Goal: Book appointment/travel/reservation

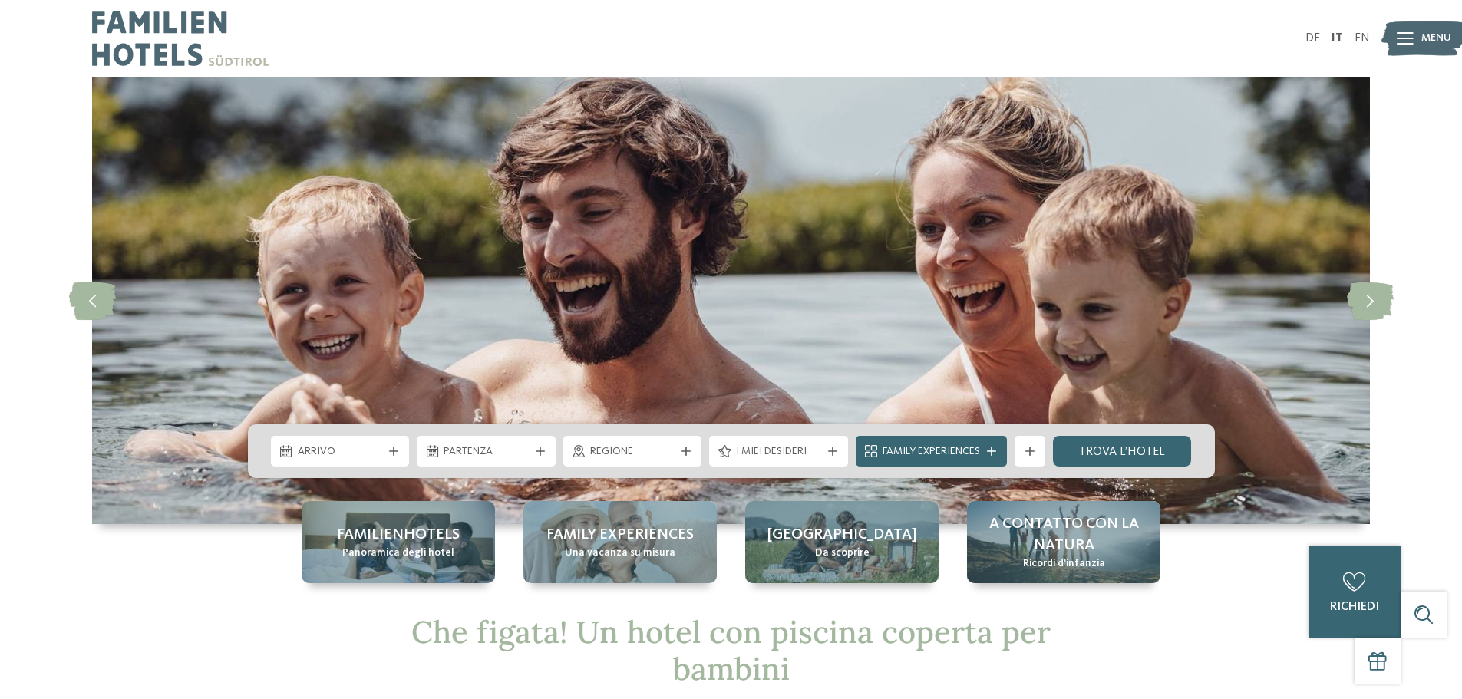
click at [1410, 35] on icon at bounding box center [1405, 38] width 17 height 12
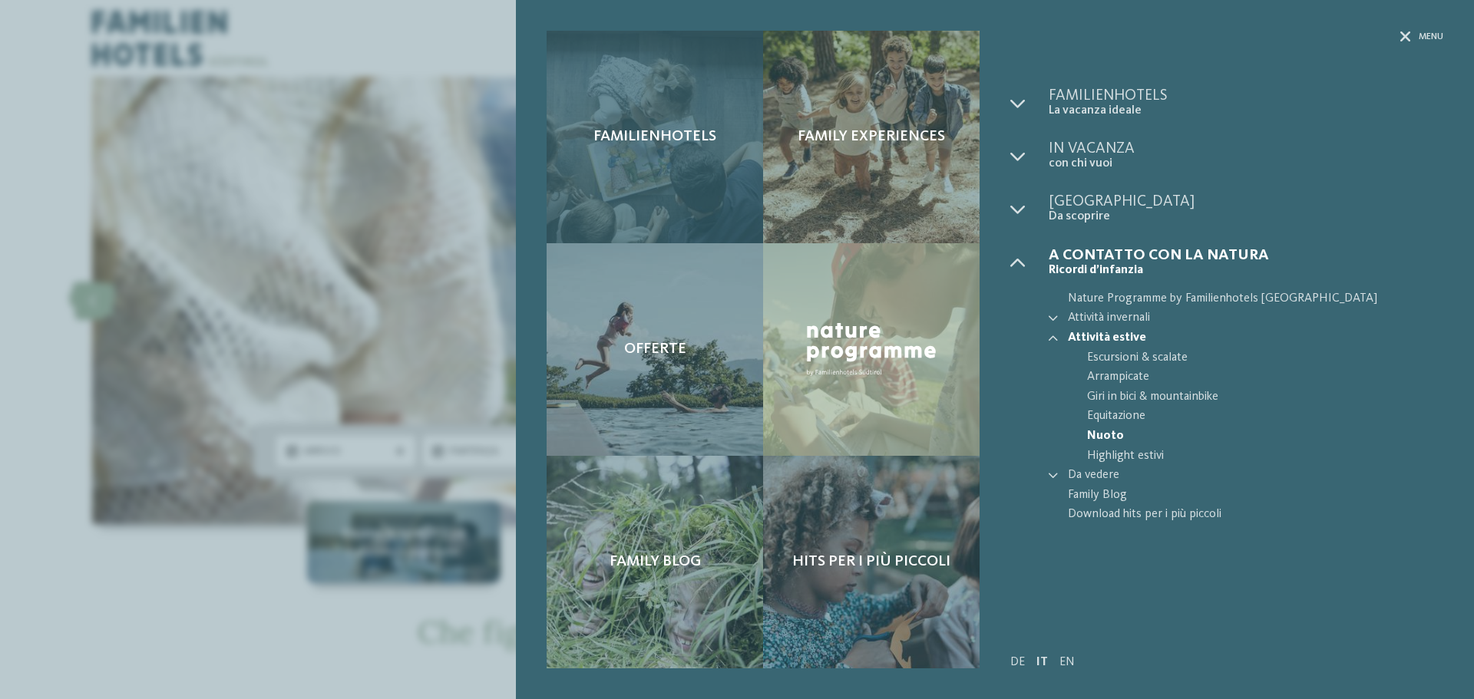
click at [687, 170] on div "Familienhotels" at bounding box center [655, 137] width 216 height 213
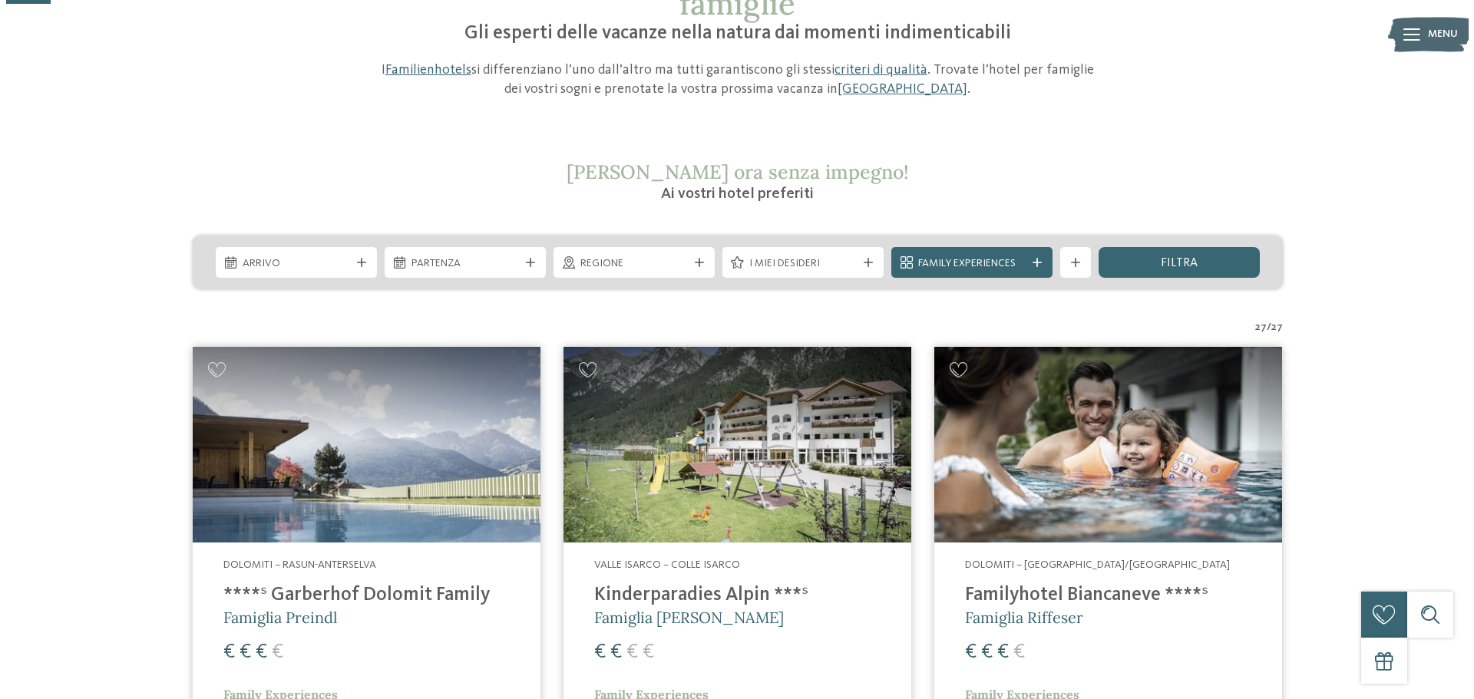
scroll to position [154, 0]
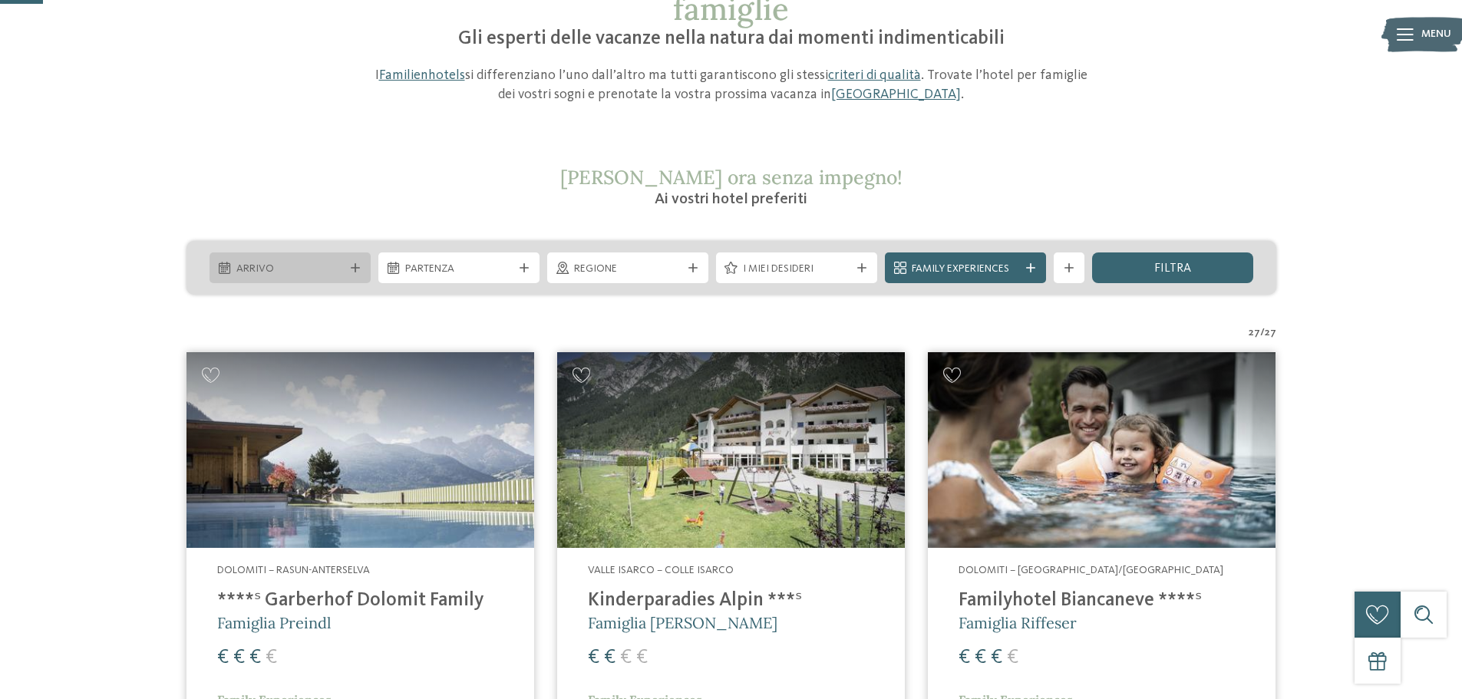
click at [291, 274] on span "Arrivo" at bounding box center [289, 269] width 107 height 15
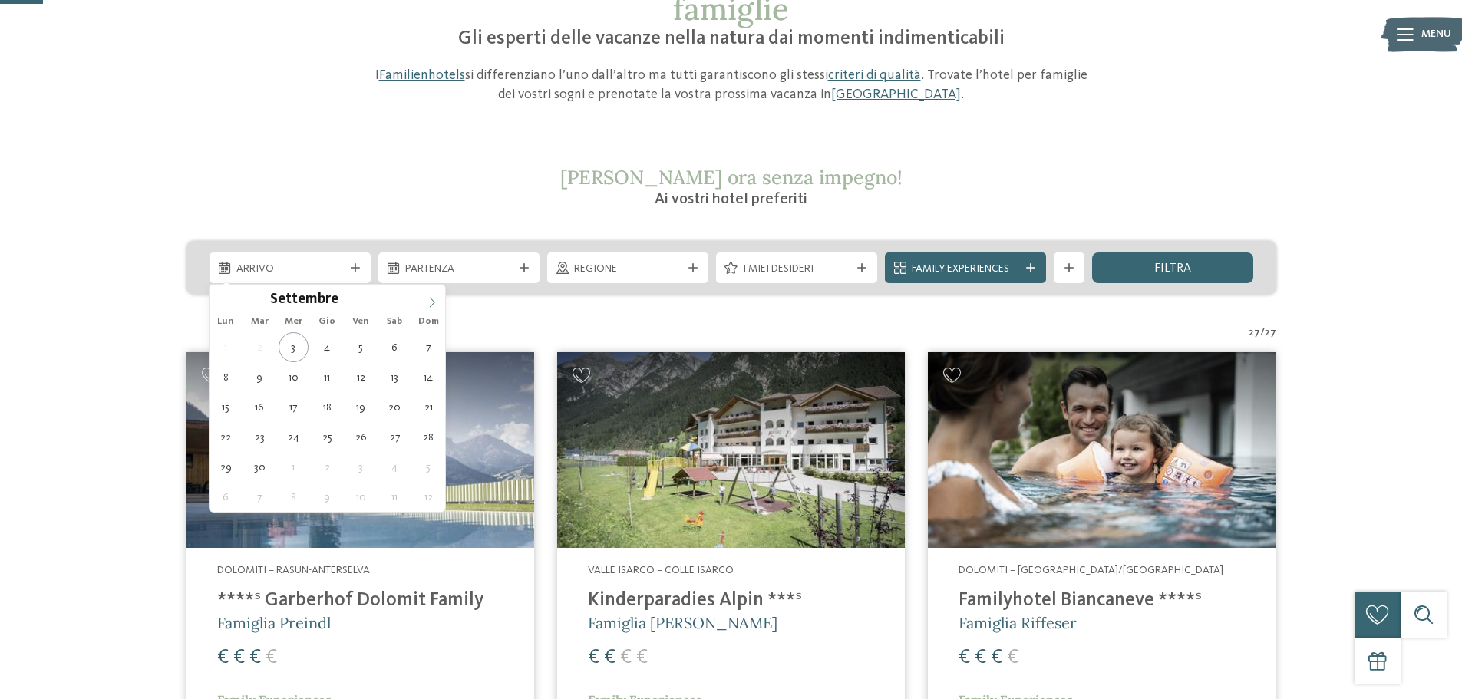
click at [425, 298] on span at bounding box center [432, 298] width 26 height 26
type input "****"
click at [425, 298] on span at bounding box center [432, 298] width 26 height 26
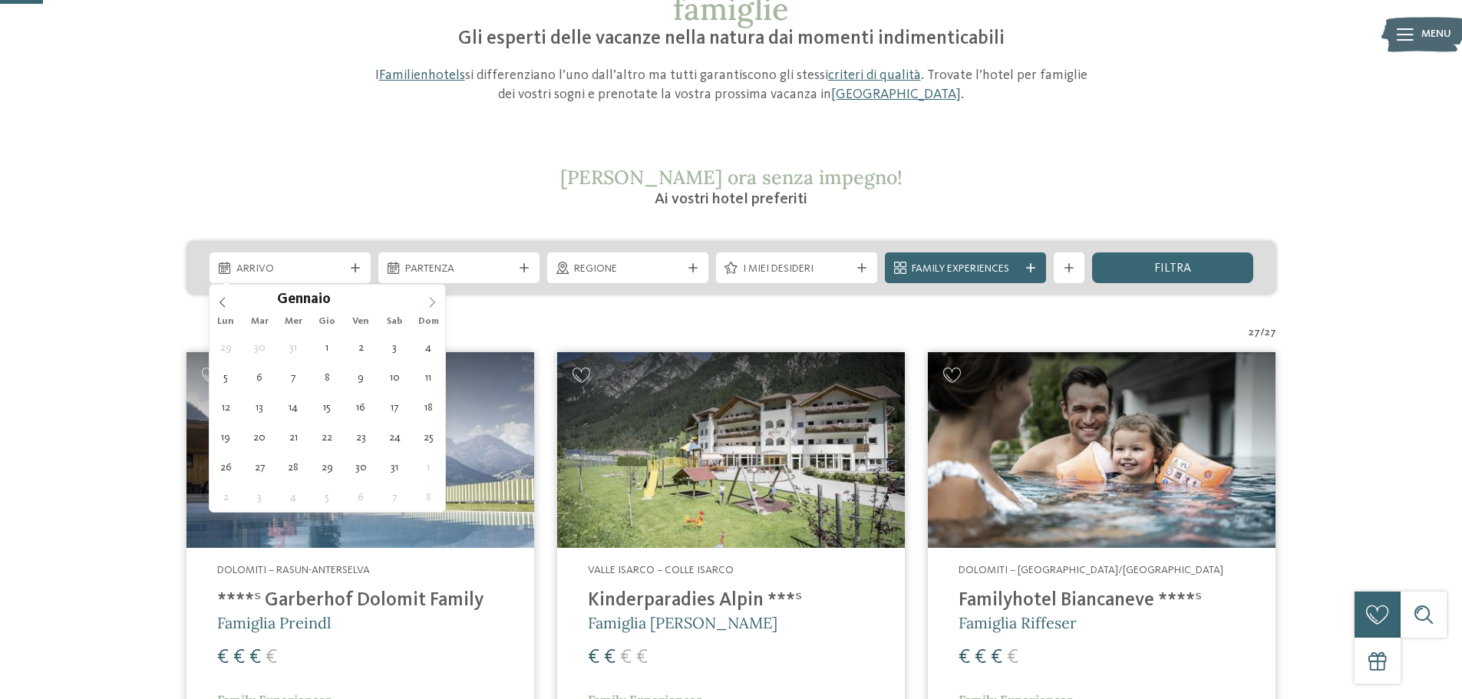
click at [425, 298] on span at bounding box center [432, 298] width 26 height 26
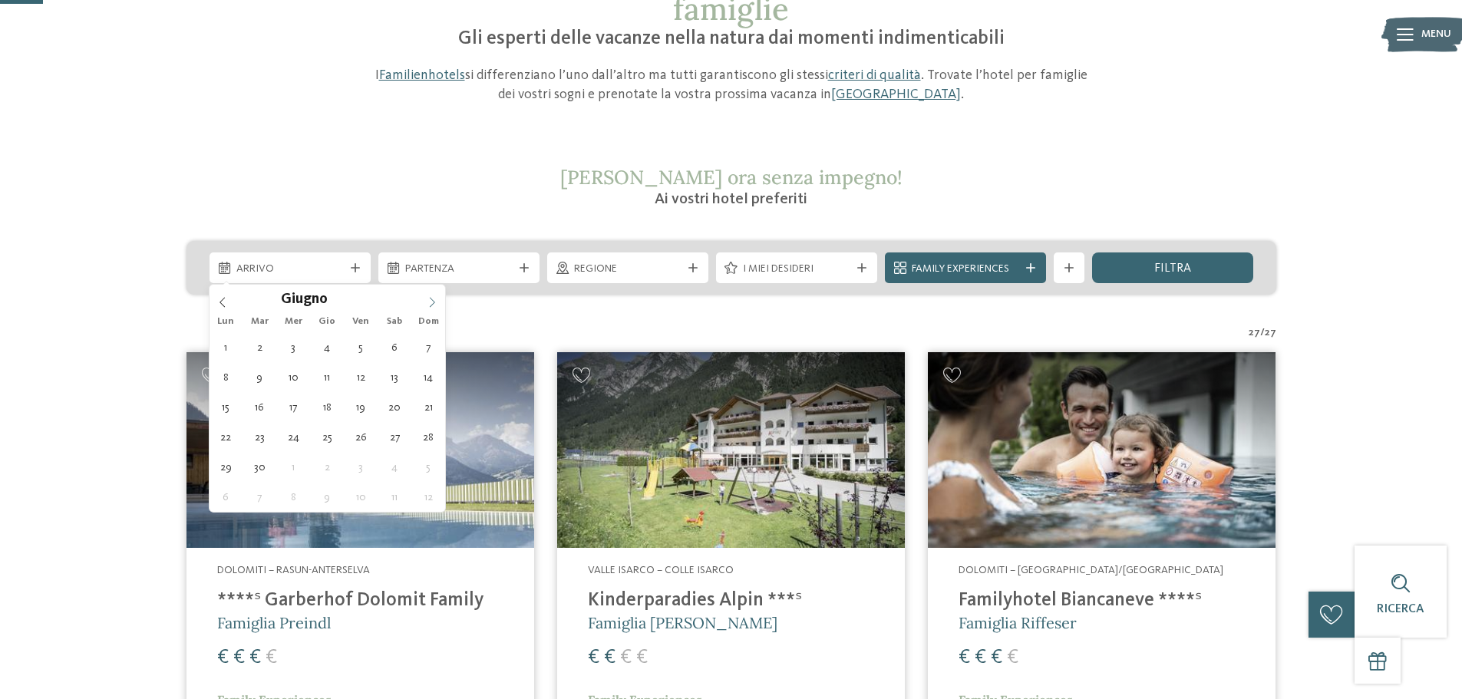
click at [425, 298] on span at bounding box center [432, 298] width 26 height 26
type div "[DATE]"
type input "****"
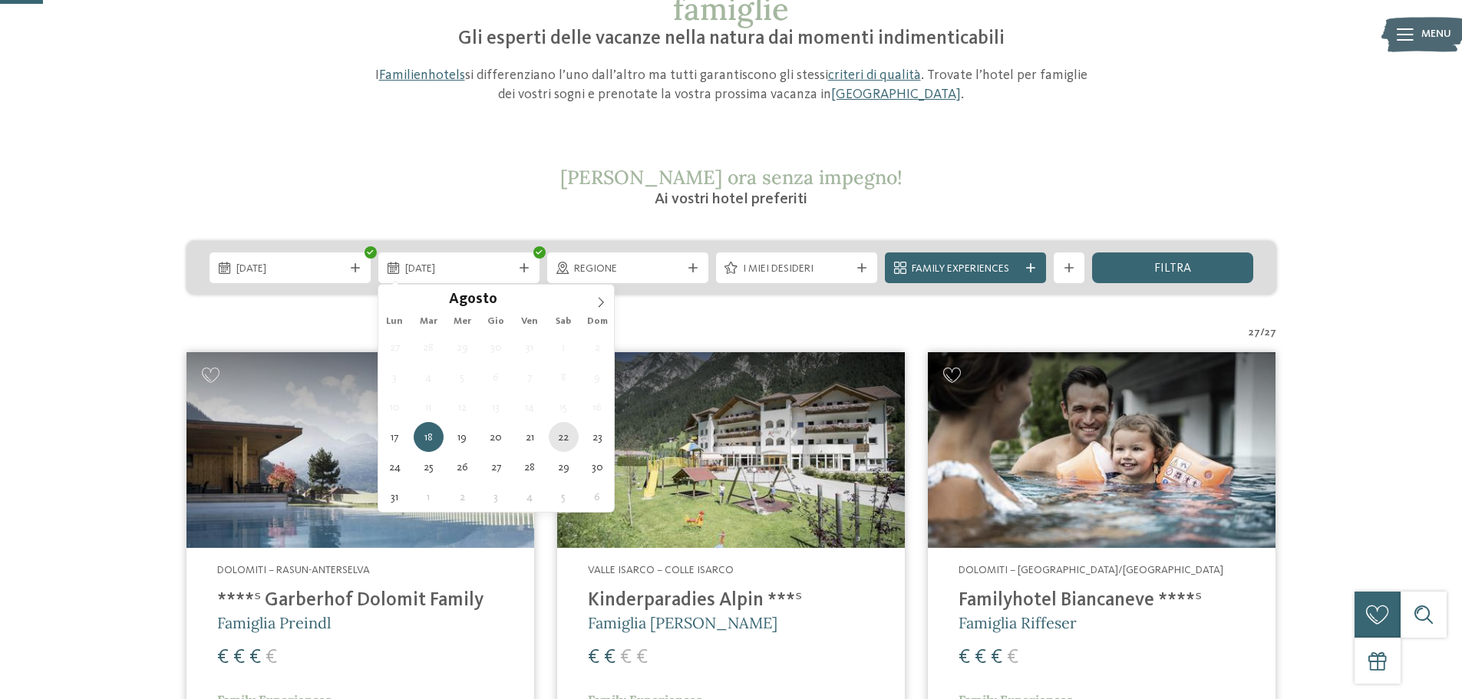
type div "[DATE]"
click at [514, 274] on div "[DATE]" at bounding box center [458, 268] width 115 height 17
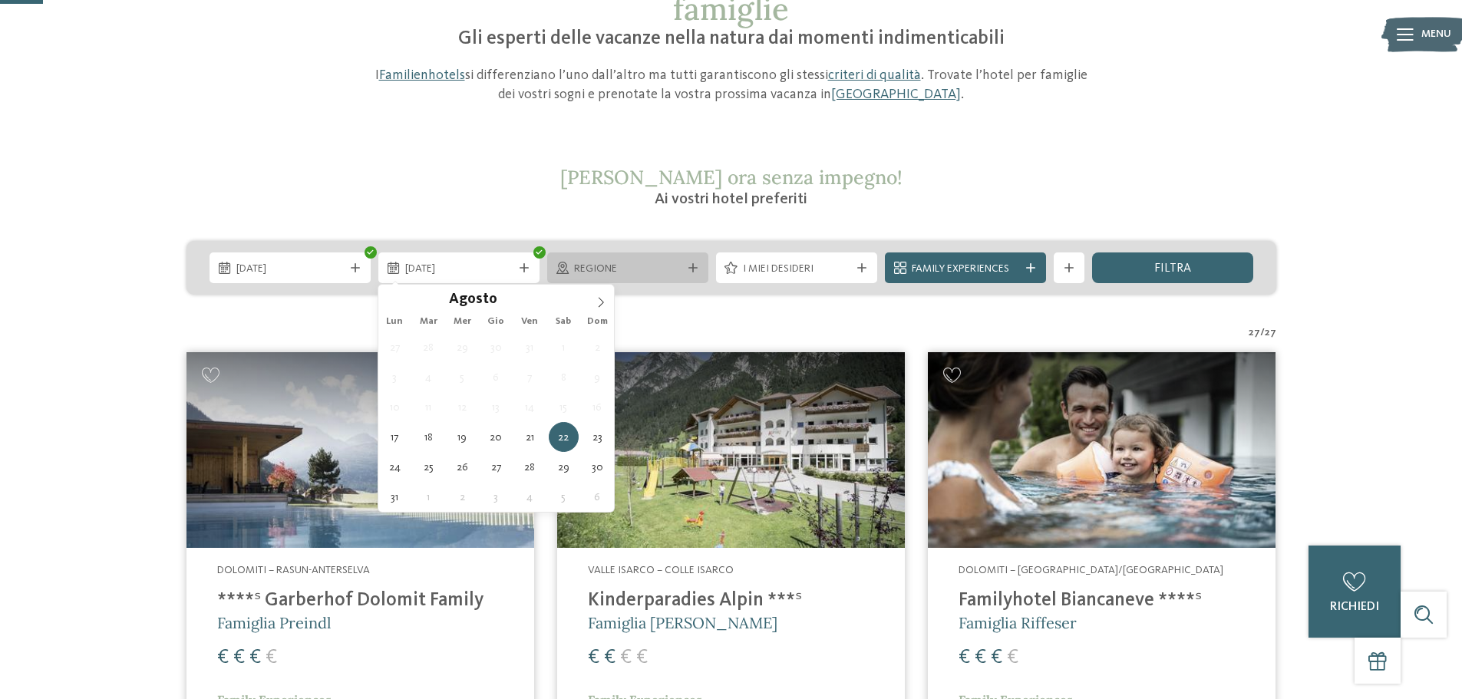
click at [650, 275] on span "Regione" at bounding box center [627, 269] width 107 height 15
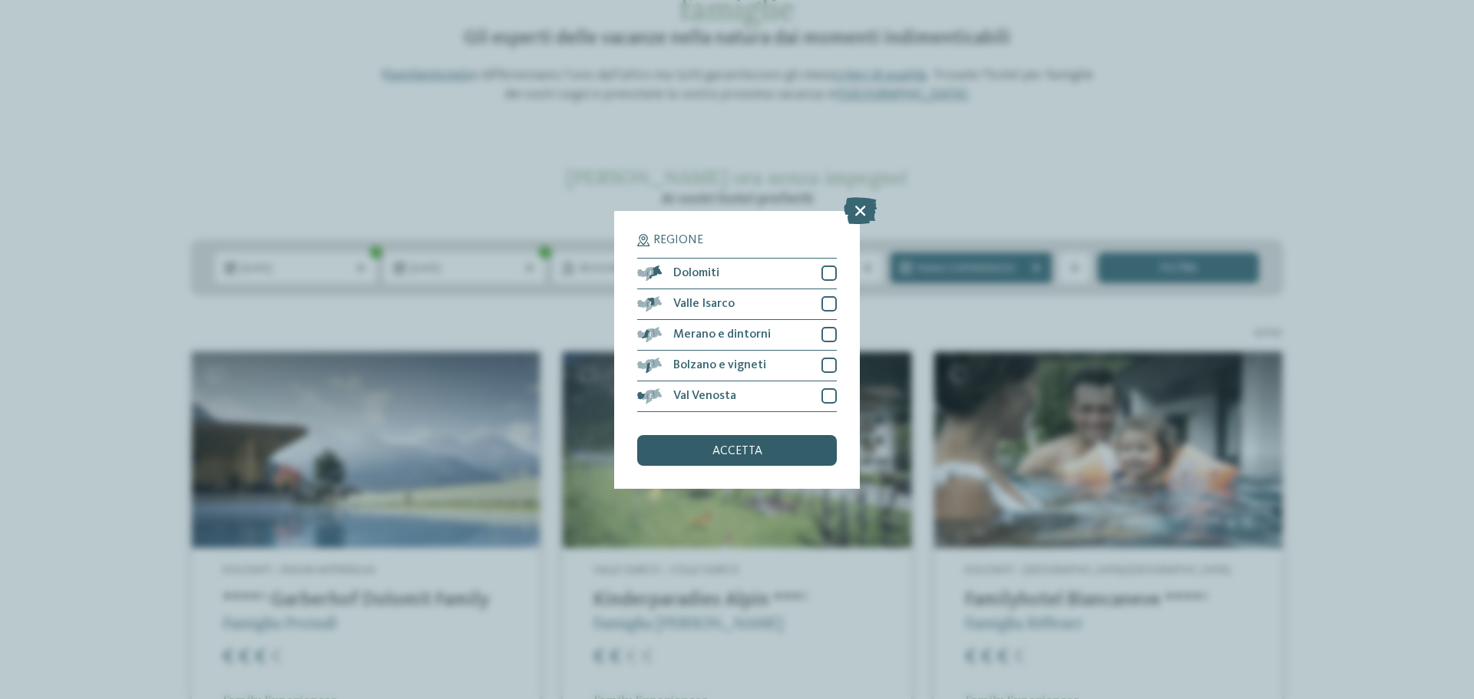
click at [731, 452] on span "accetta" at bounding box center [737, 451] width 50 height 12
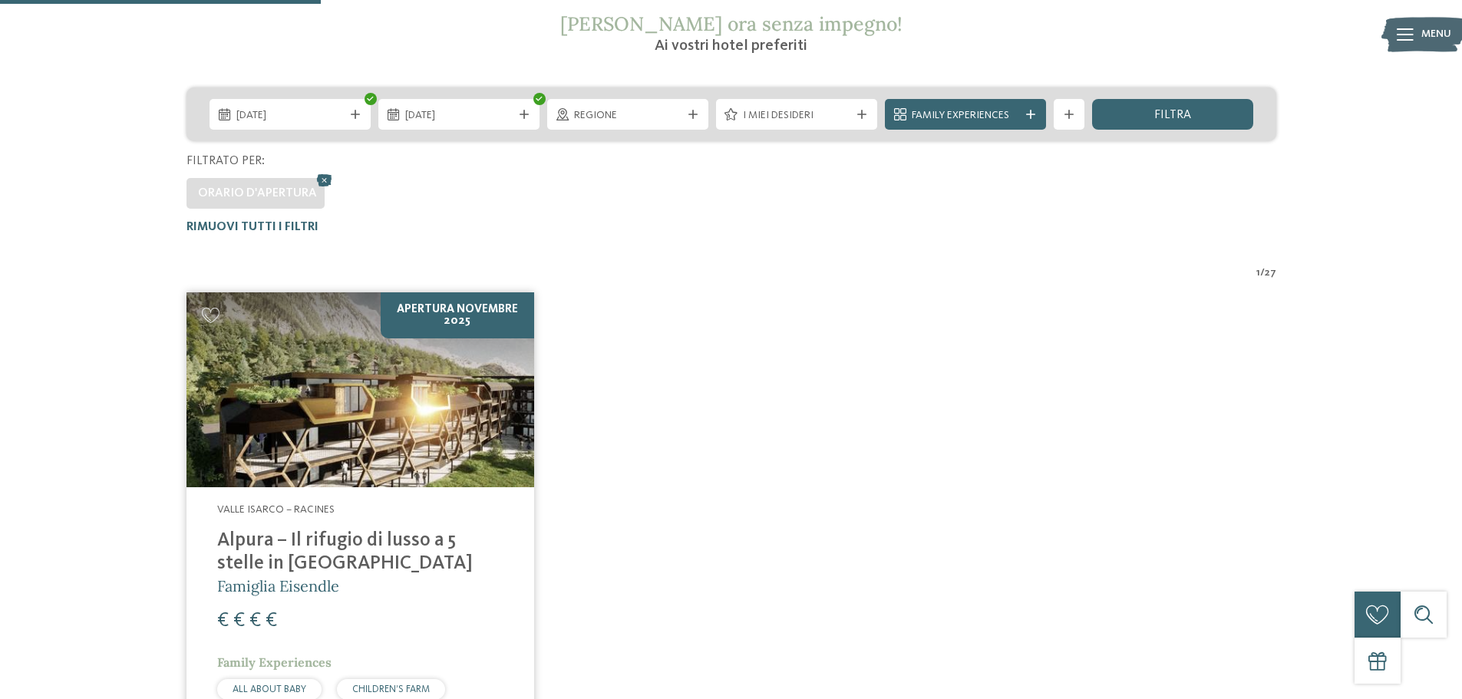
scroll to position [0, 0]
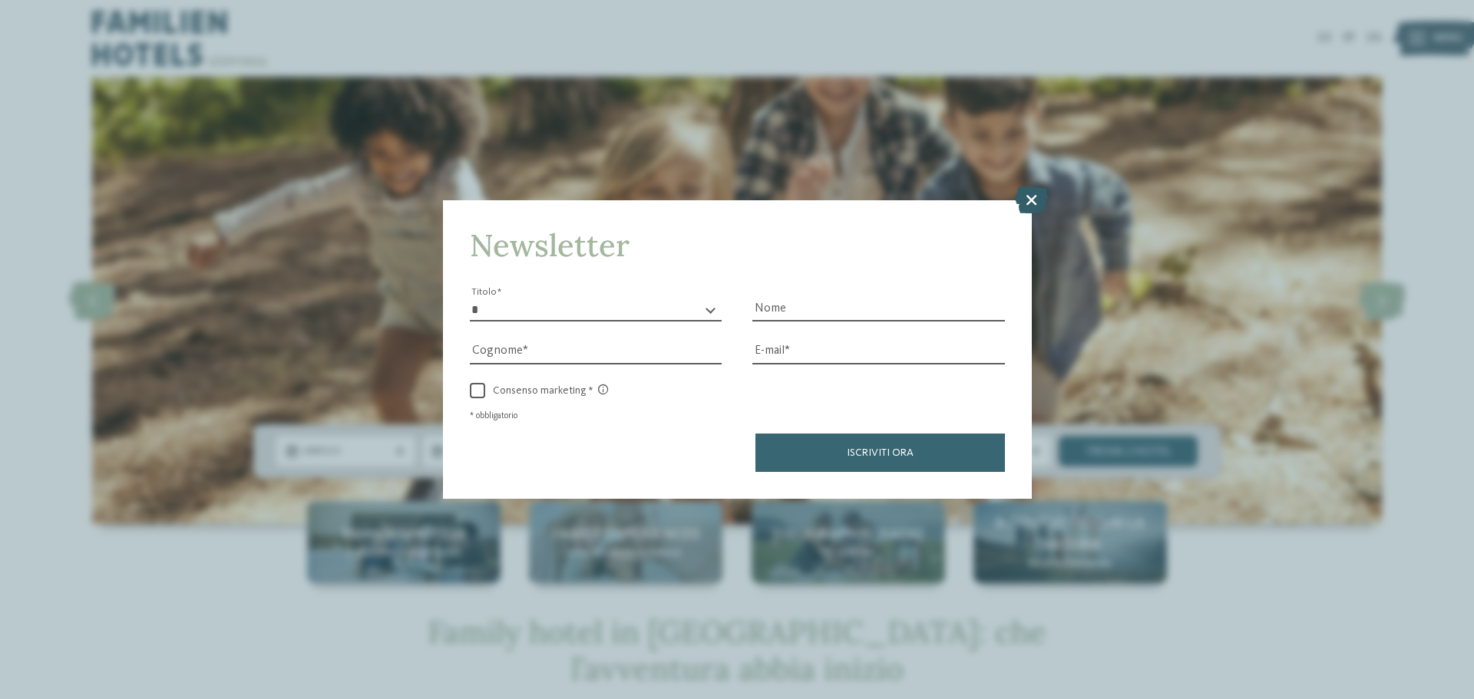
click at [1036, 206] on icon at bounding box center [1031, 200] width 33 height 27
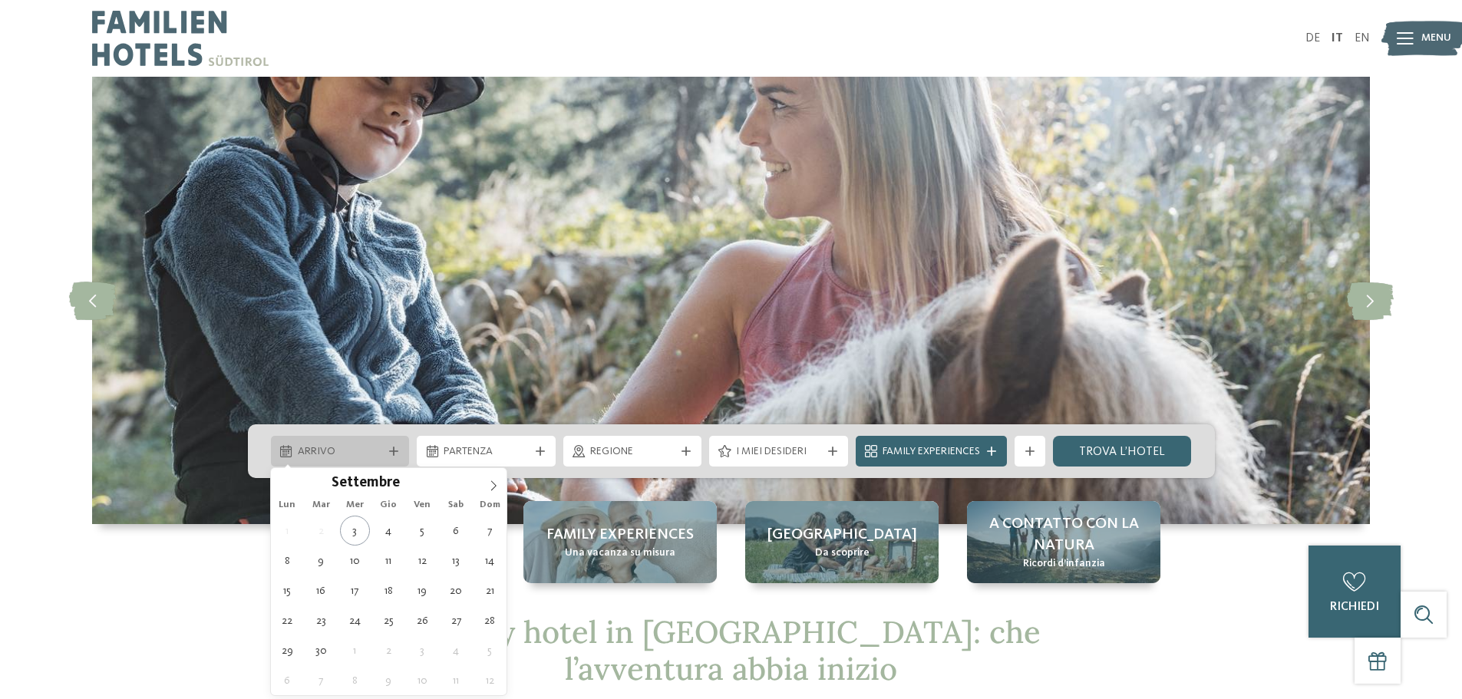
click at [363, 439] on div "Arrivo" at bounding box center [340, 451] width 139 height 31
click at [494, 490] on icon at bounding box center [493, 486] width 11 height 11
type input "****"
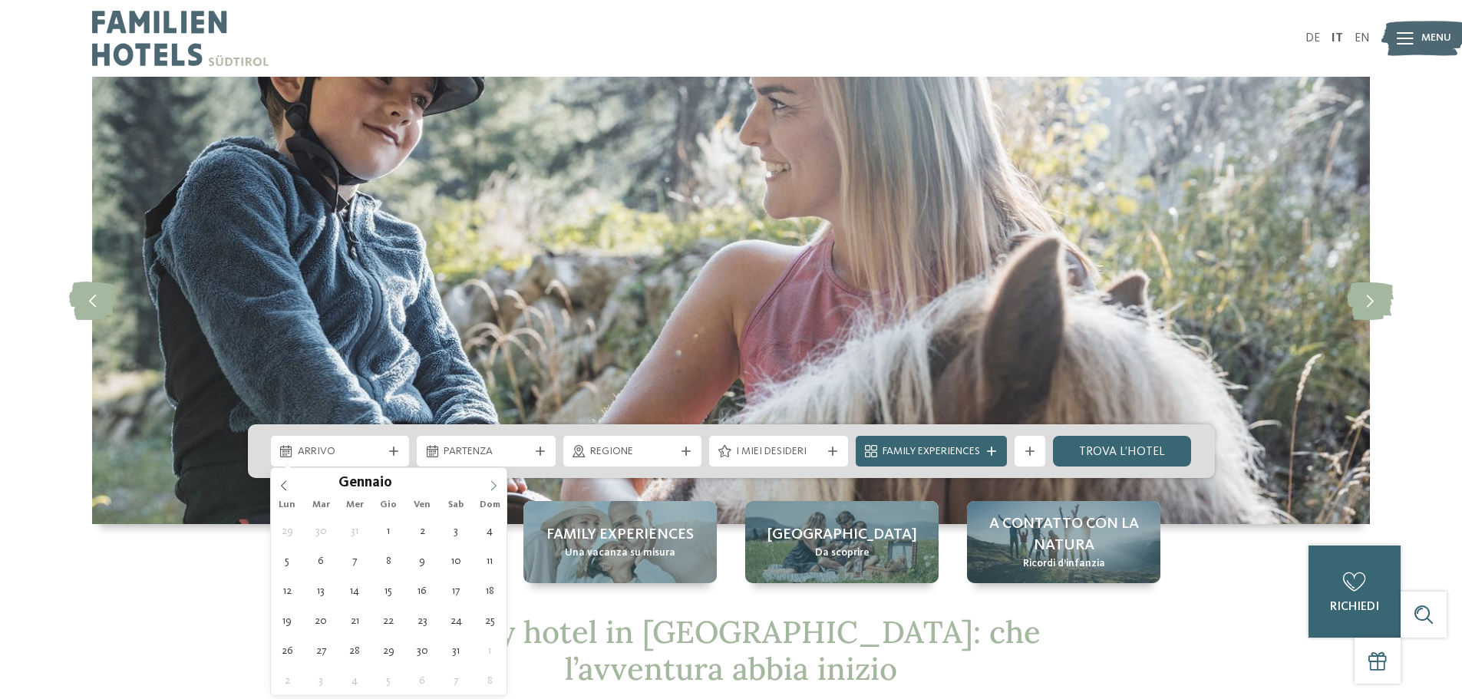
click at [494, 490] on icon at bounding box center [493, 486] width 11 height 11
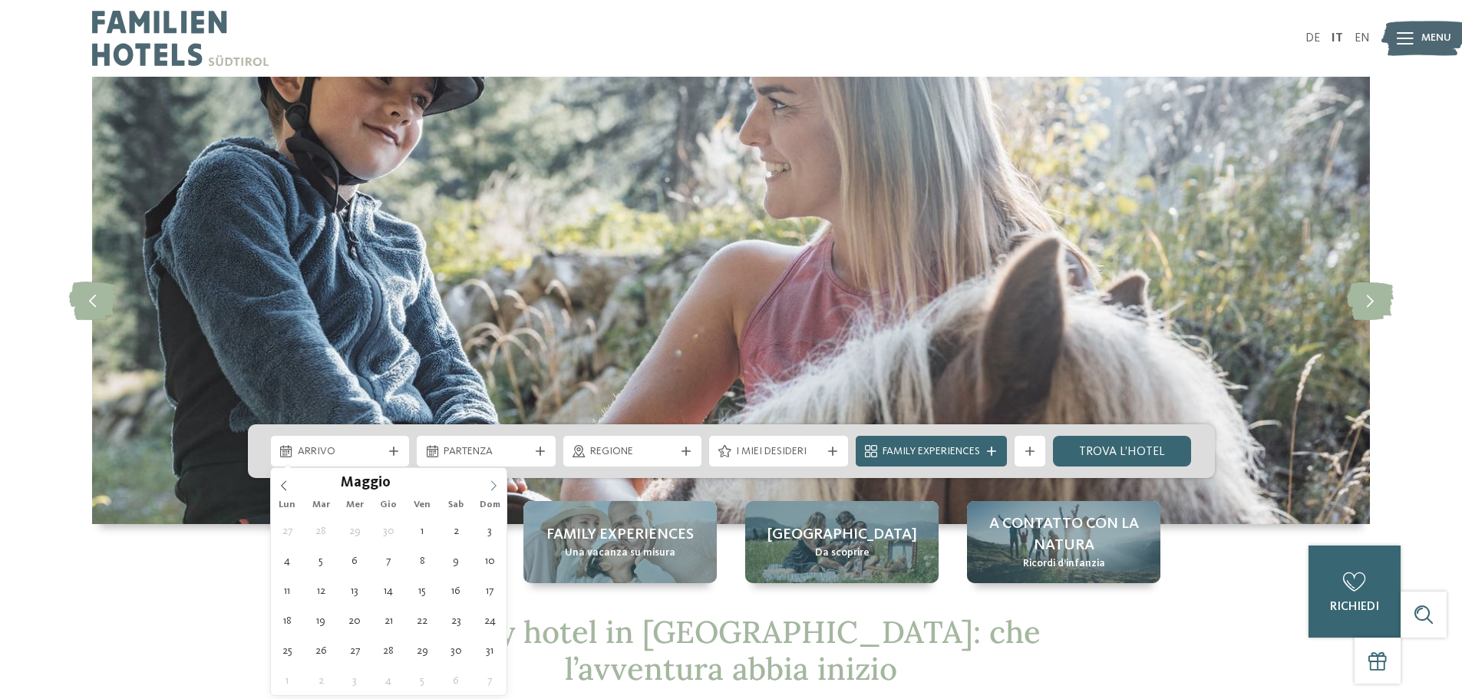
click at [494, 490] on icon at bounding box center [493, 486] width 11 height 11
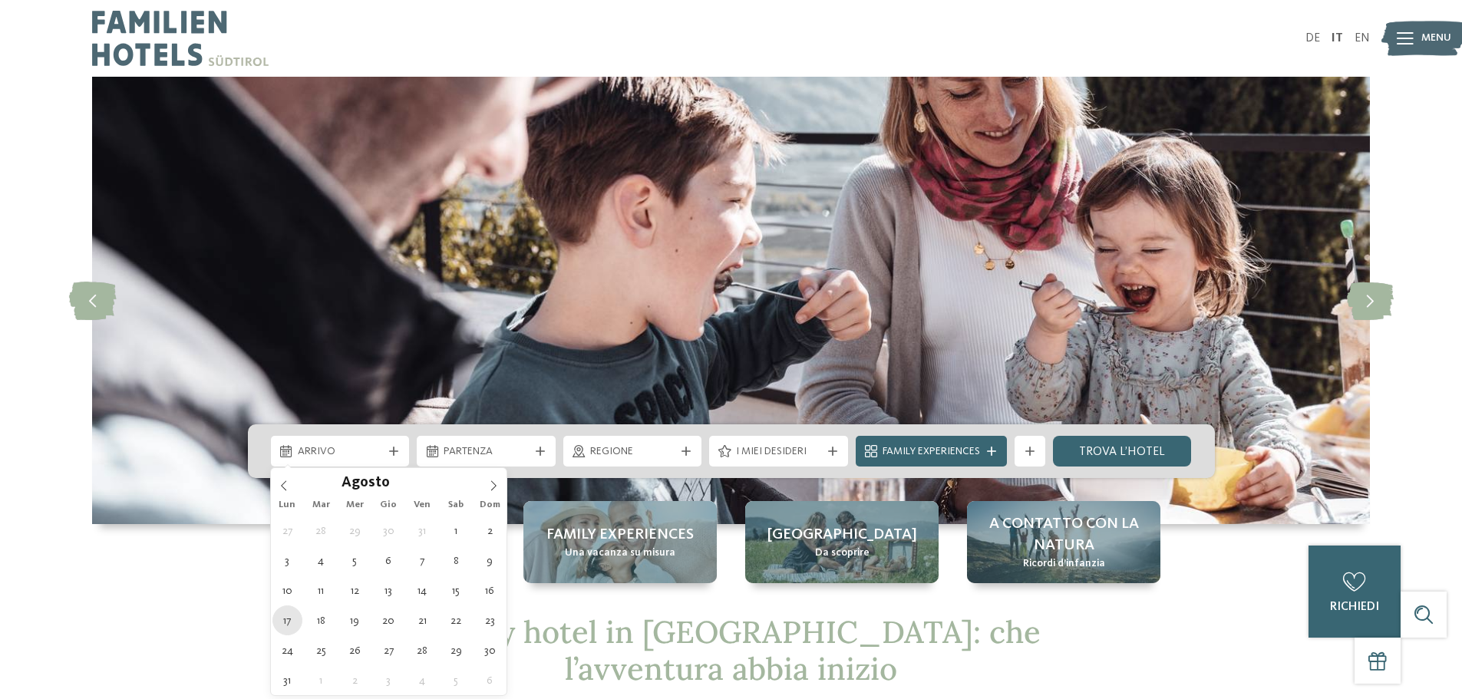
type div "[DATE]"
type input "****"
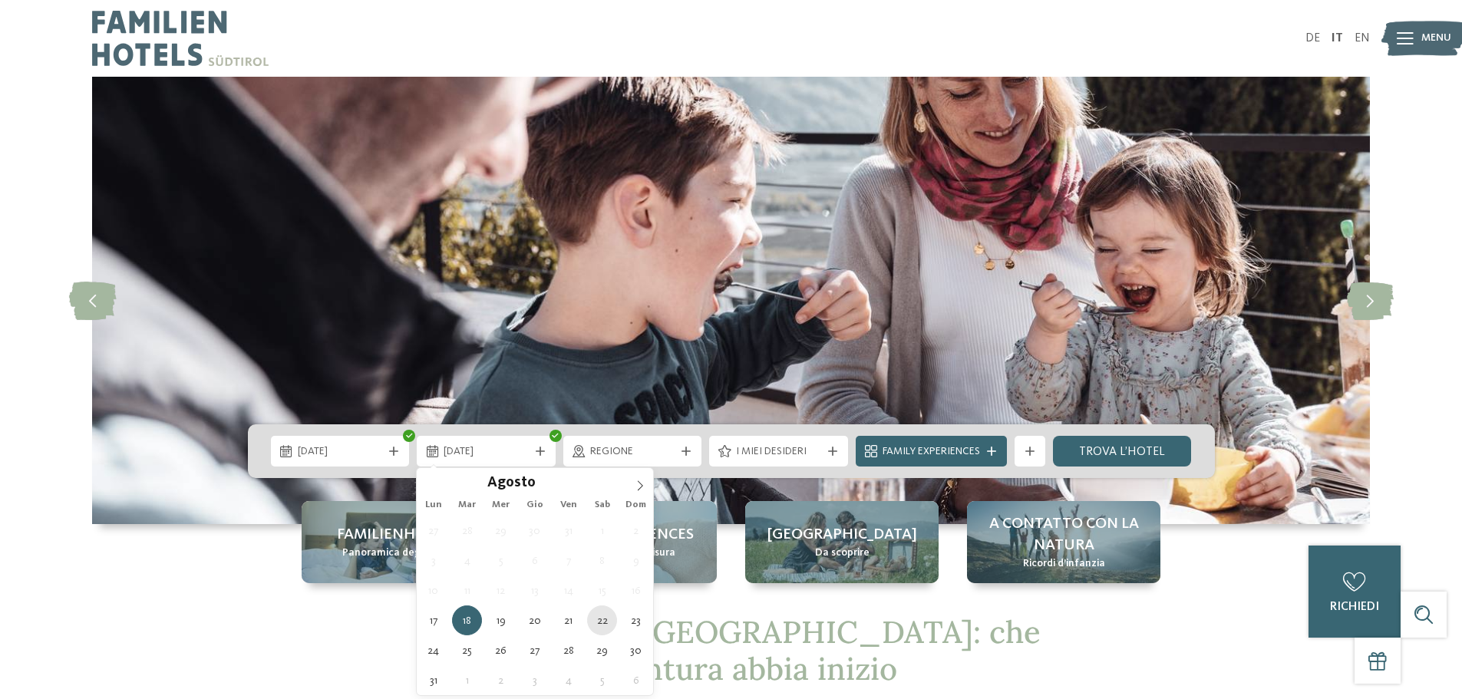
type div "[DATE]"
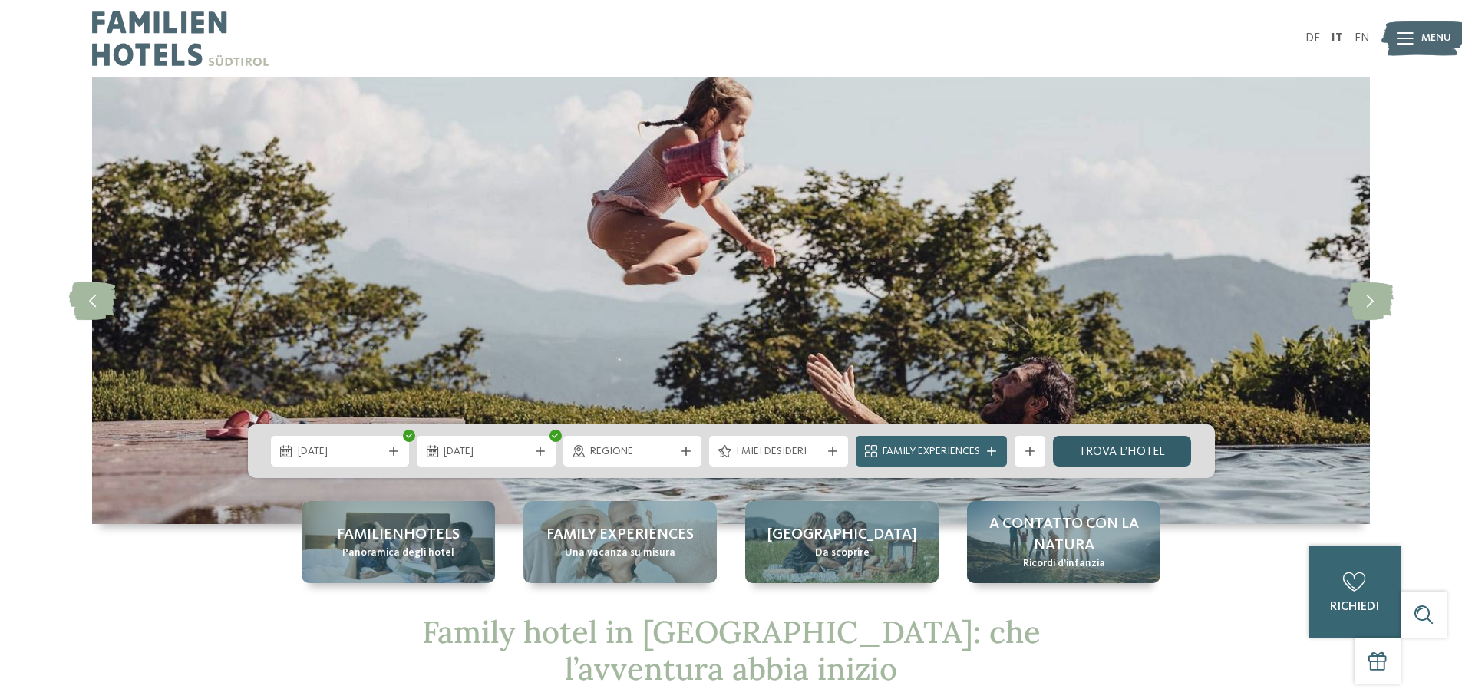
click at [1124, 448] on link "trova l’hotel" at bounding box center [1122, 451] width 139 height 31
